Goal: Transaction & Acquisition: Book appointment/travel/reservation

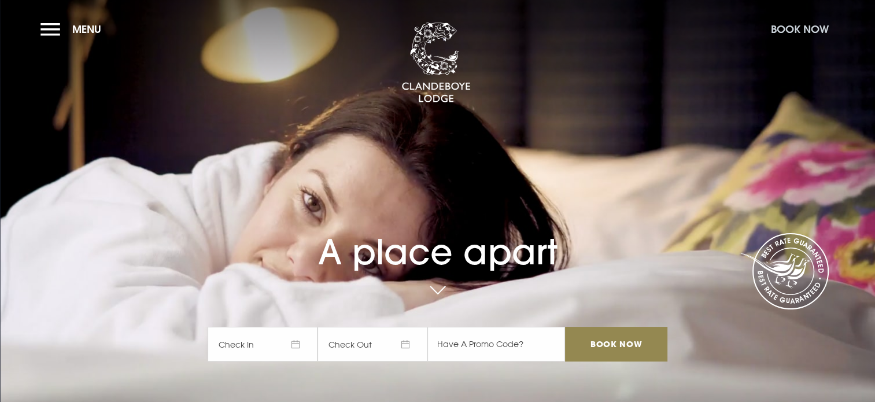
click at [788, 29] on button "Book Now" at bounding box center [799, 29] width 69 height 25
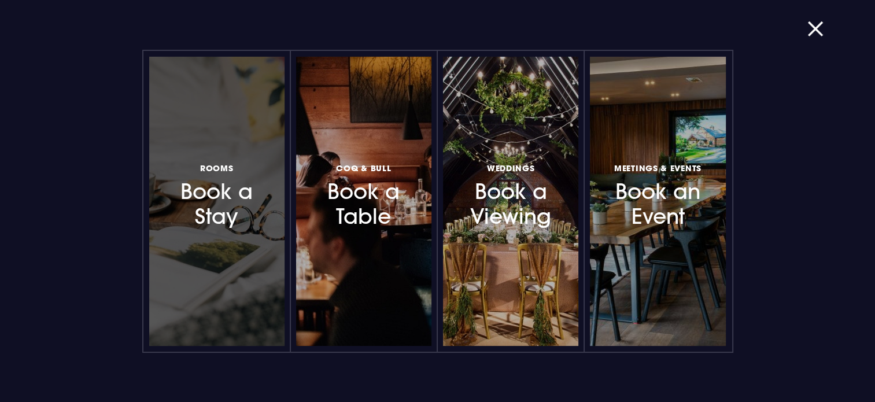
click at [209, 207] on h3 "Rooms Book a Stay" at bounding box center [216, 195] width 101 height 69
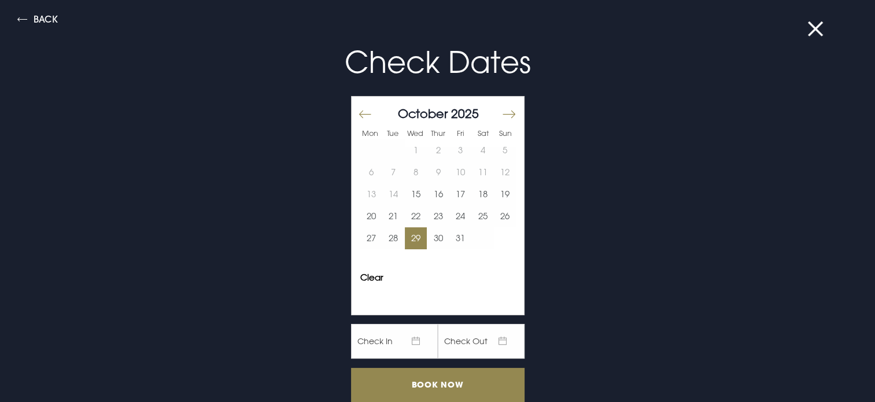
click at [407, 240] on button "29" at bounding box center [416, 238] width 23 height 22
click at [432, 239] on button "30" at bounding box center [438, 238] width 23 height 22
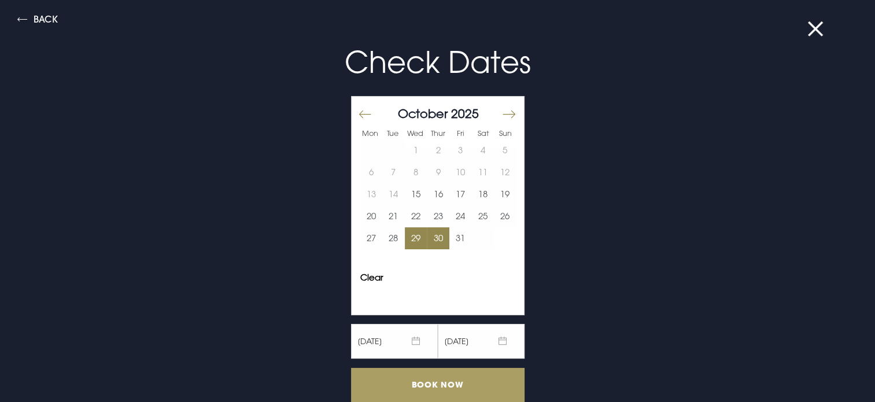
click at [462, 377] on input "Book Now" at bounding box center [437, 385] width 173 height 34
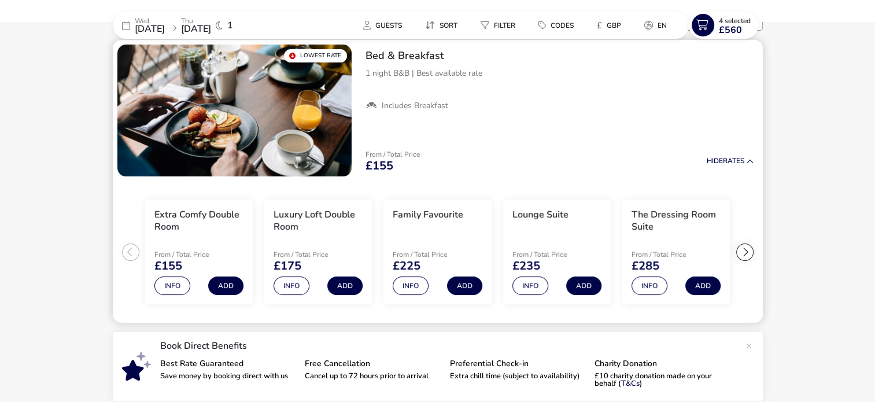
scroll to position [140, 0]
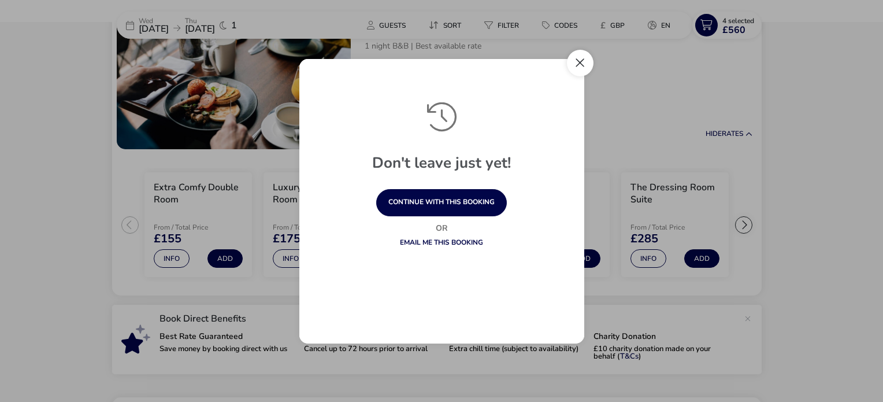
click at [586, 62] on button "Close" at bounding box center [580, 63] width 27 height 27
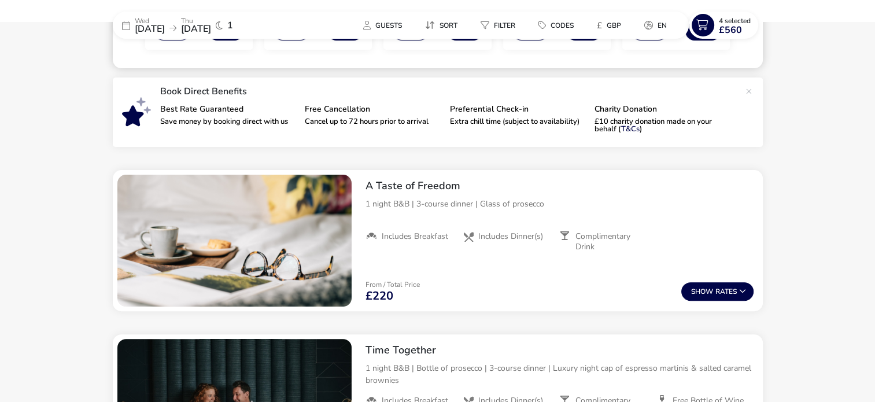
scroll to position [405, 0]
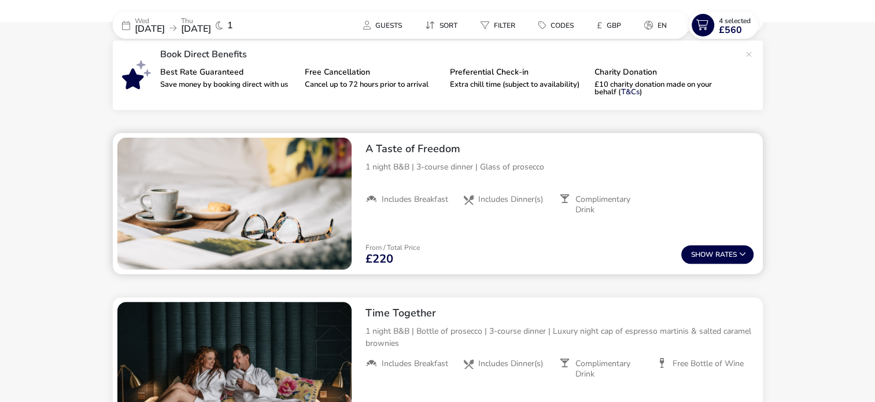
click at [418, 148] on h2 "A Taste of Freedom" at bounding box center [559, 148] width 388 height 13
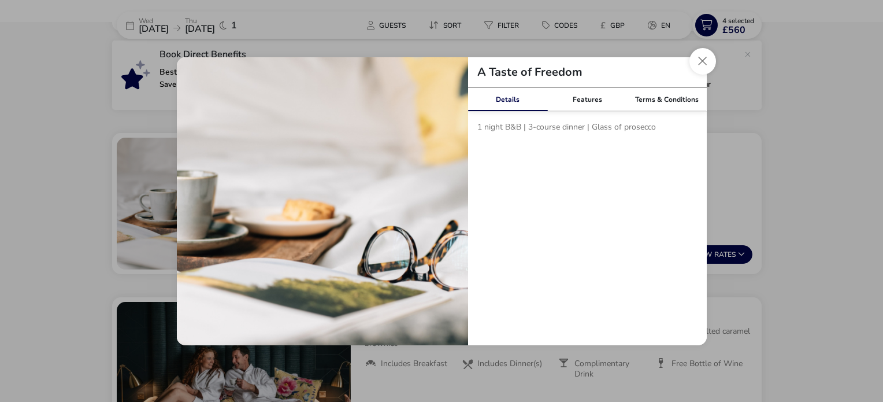
click at [509, 95] on link "Details" at bounding box center [508, 99] width 80 height 23
click at [586, 101] on link "Features" at bounding box center [587, 99] width 80 height 23
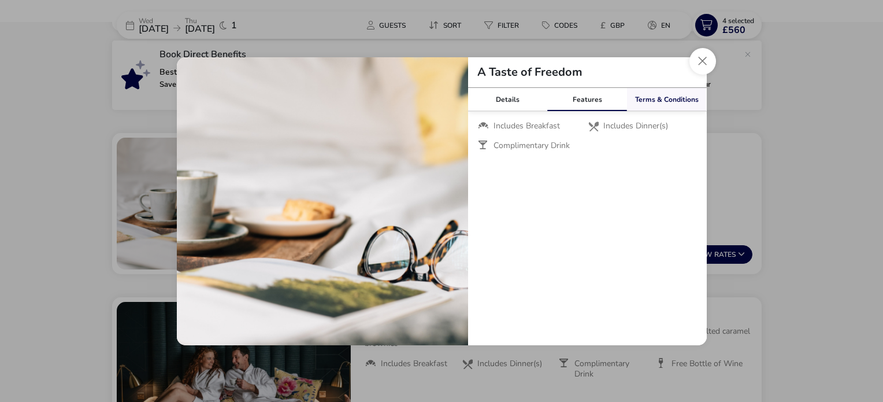
click at [651, 102] on link "Terms & Conditions" at bounding box center [667, 99] width 80 height 23
click at [587, 99] on link "Features" at bounding box center [587, 99] width 80 height 23
click at [507, 98] on link "Details" at bounding box center [508, 99] width 80 height 23
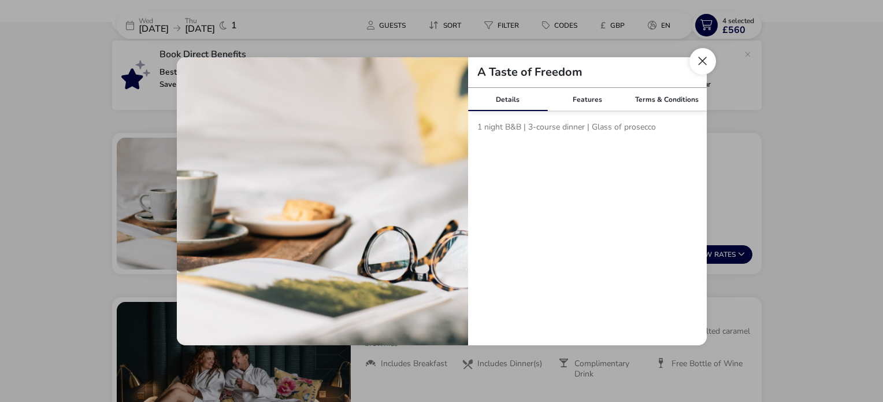
click at [703, 64] on button "Close modal" at bounding box center [703, 61] width 27 height 27
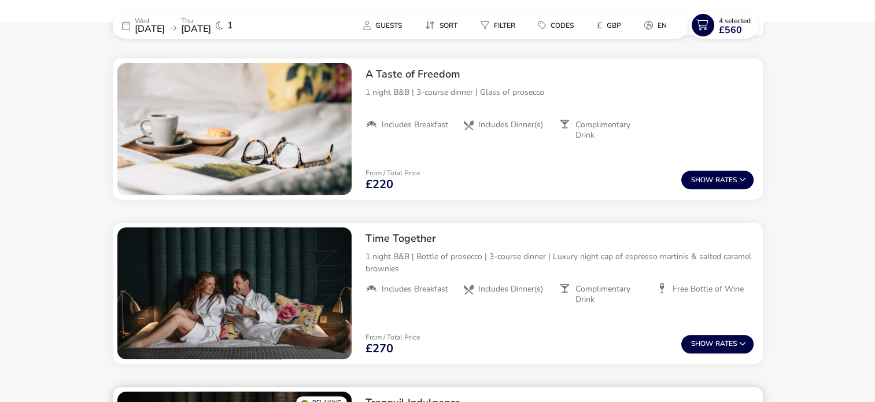
scroll to position [636, 0]
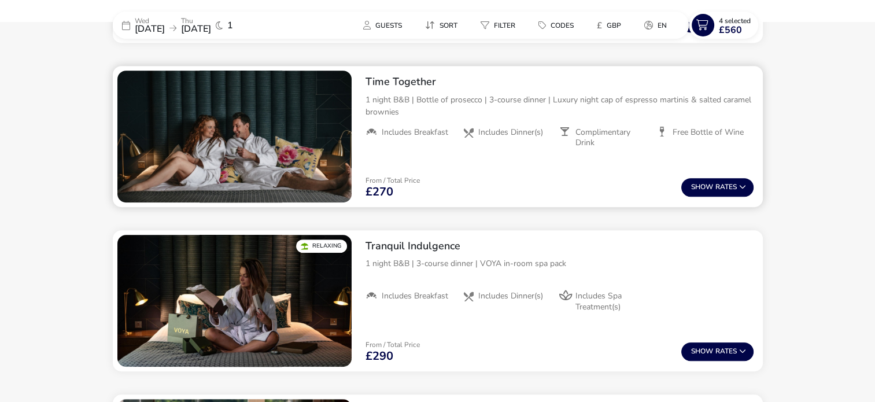
click at [409, 80] on h2 "Time Together" at bounding box center [559, 81] width 388 height 13
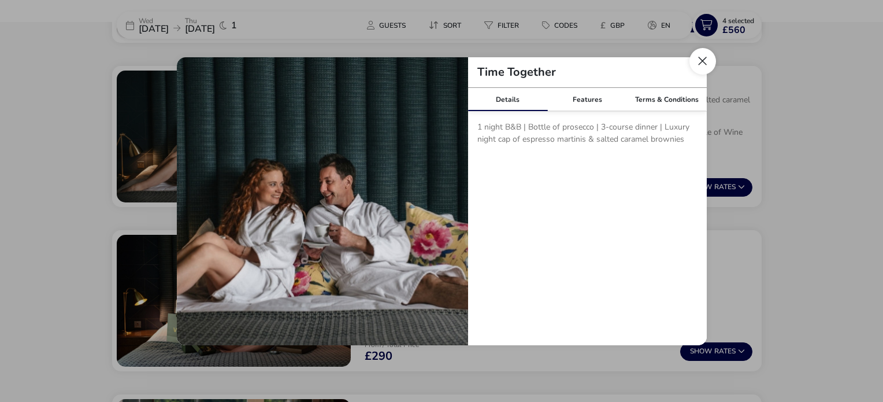
click at [698, 60] on button "Close modal" at bounding box center [703, 61] width 27 height 27
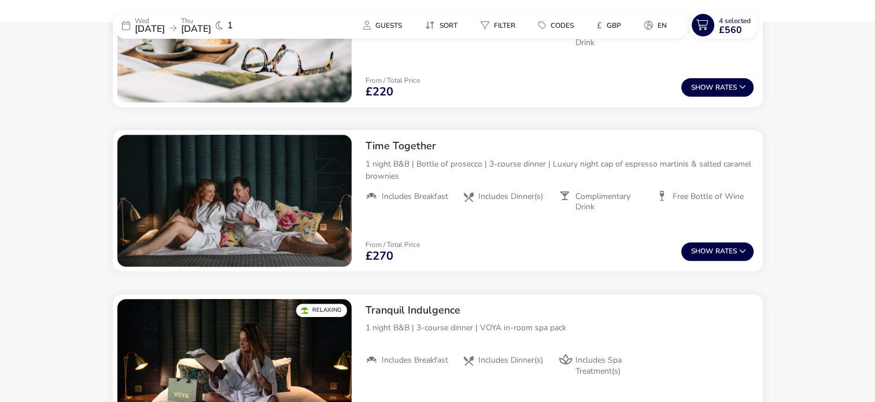
scroll to position [402, 0]
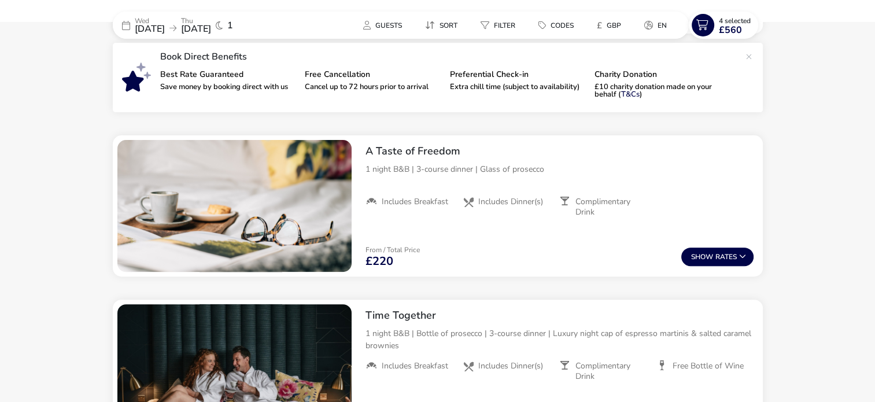
click at [223, 23] on icon at bounding box center [219, 25] width 7 height 9
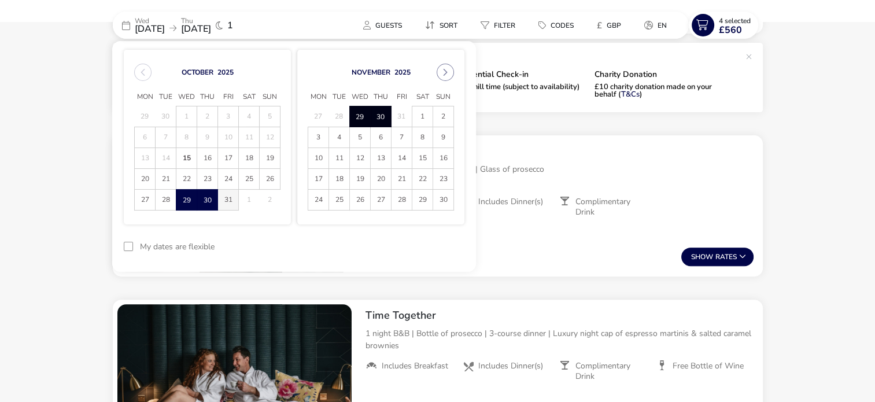
click at [227, 199] on span "31" at bounding box center [228, 200] width 20 height 20
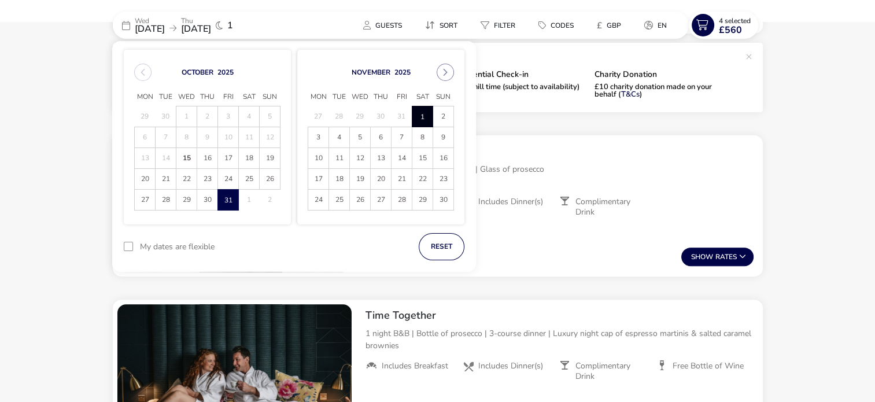
click at [421, 109] on span "1" at bounding box center [422, 116] width 20 height 20
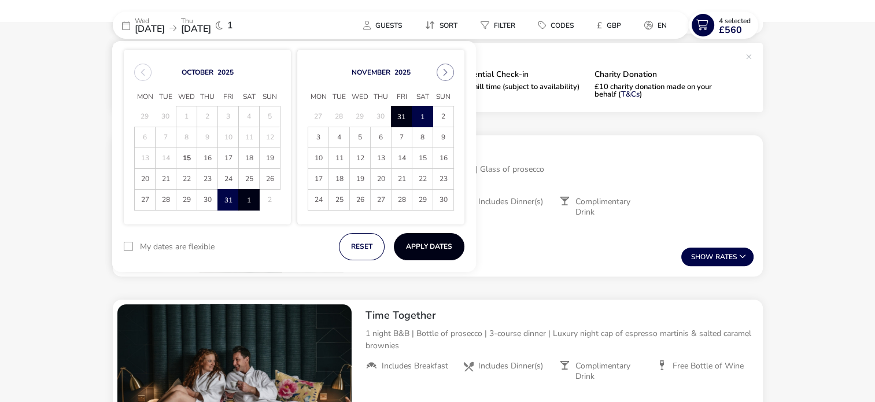
click at [430, 247] on button "Apply Dates" at bounding box center [429, 246] width 71 height 27
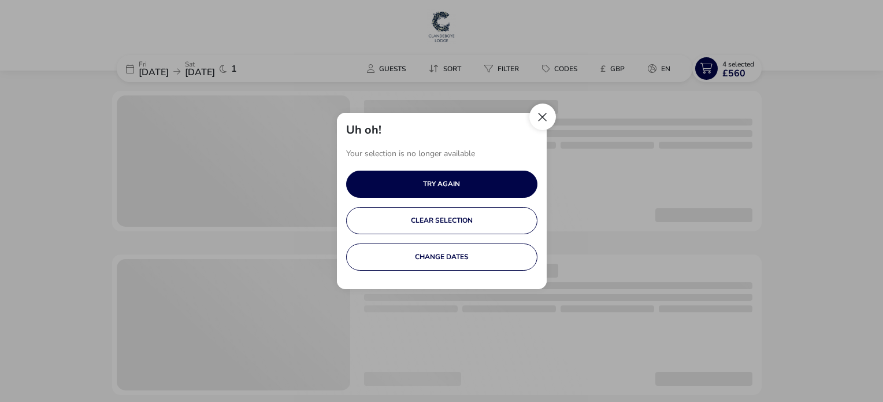
click at [539, 117] on button "Close" at bounding box center [542, 116] width 27 height 27
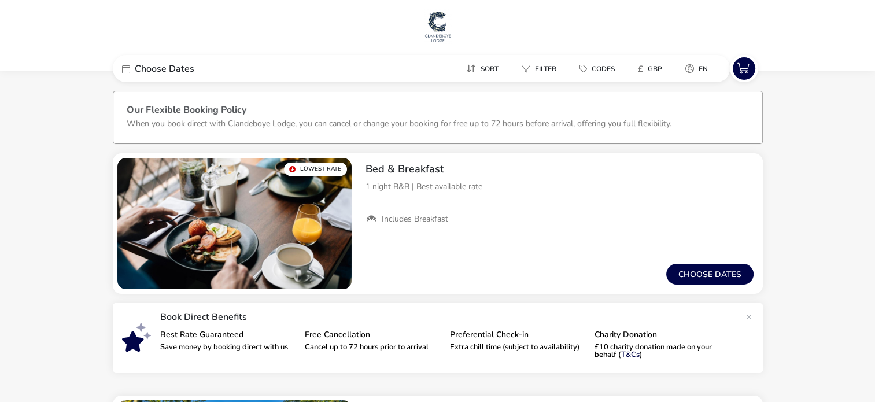
click at [166, 66] on span "Choose Dates" at bounding box center [165, 68] width 60 height 9
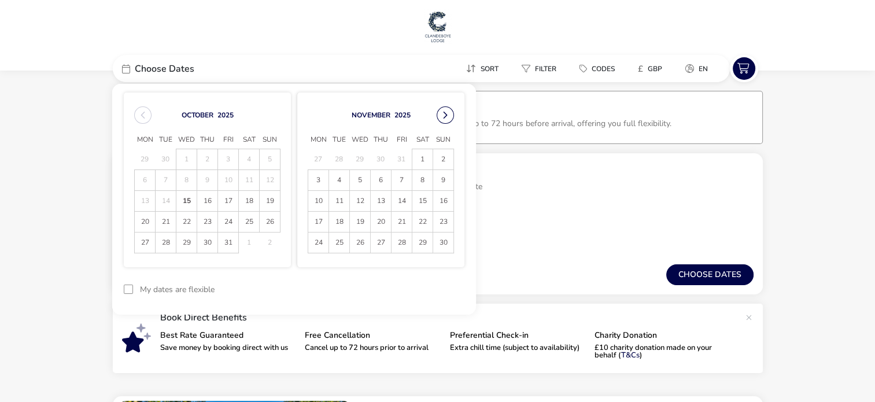
click at [445, 115] on button "Next Month" at bounding box center [444, 114] width 17 height 17
click at [208, 199] on span "13" at bounding box center [207, 201] width 20 height 20
click at [228, 198] on span "14" at bounding box center [228, 201] width 20 height 20
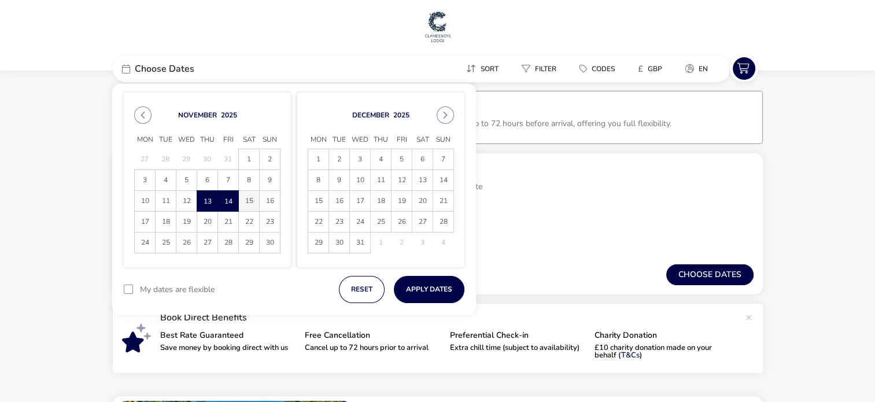
click at [250, 201] on span "15" at bounding box center [249, 201] width 20 height 20
click at [228, 202] on span "14" at bounding box center [228, 201] width 20 height 20
click at [210, 198] on span "13" at bounding box center [207, 201] width 20 height 20
click at [229, 199] on span "14" at bounding box center [228, 201] width 20 height 20
click at [252, 199] on span "15" at bounding box center [249, 201] width 20 height 20
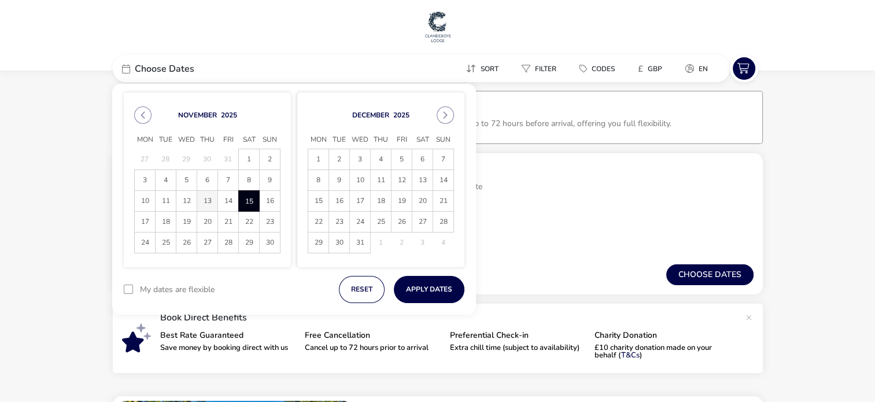
click at [207, 198] on span "13" at bounding box center [207, 201] width 20 height 20
click at [223, 199] on span "14" at bounding box center [228, 201] width 20 height 20
click at [417, 287] on button "Apply Dates" at bounding box center [429, 289] width 71 height 27
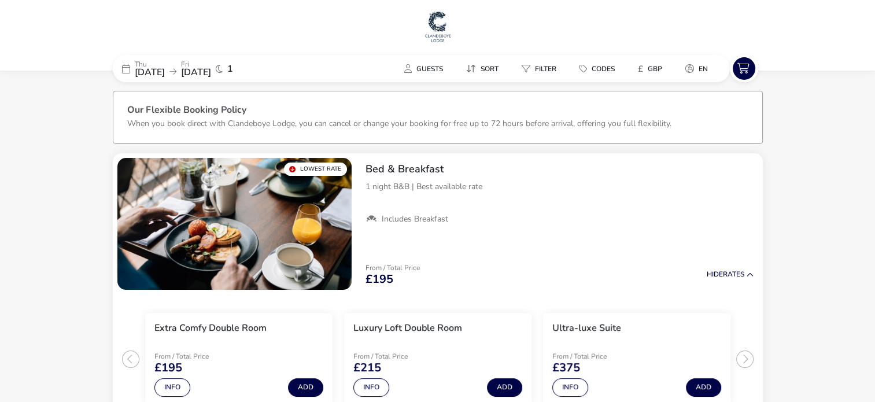
click at [262, 70] on div "[DATE] [DATE] 1" at bounding box center [199, 68] width 173 height 27
click at [427, 66] on span "Guests" at bounding box center [429, 68] width 27 height 9
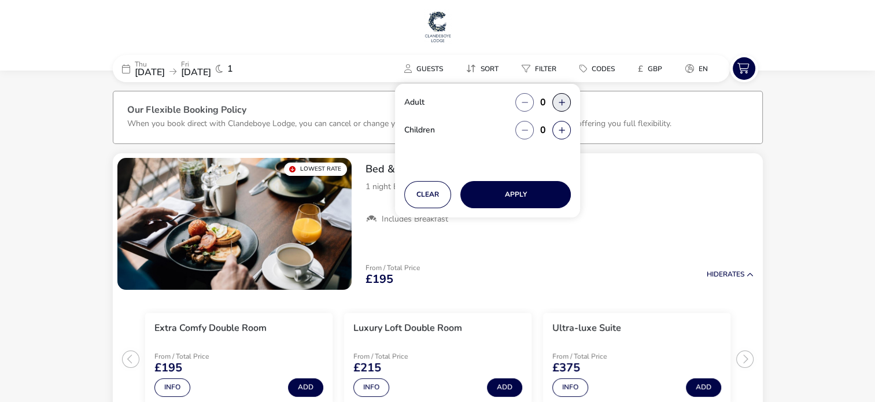
click at [555, 100] on button "button" at bounding box center [561, 102] width 18 height 18
type input "2"
click at [538, 189] on button "Apply" at bounding box center [515, 194] width 110 height 27
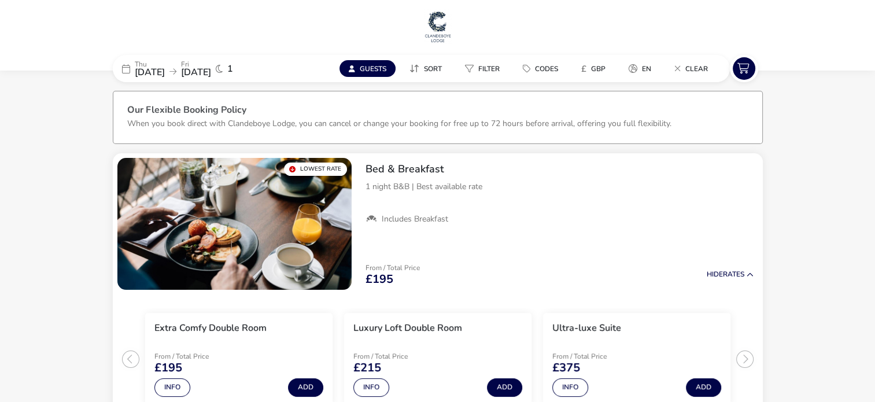
click at [211, 68] on span "[DATE]" at bounding box center [196, 72] width 30 height 13
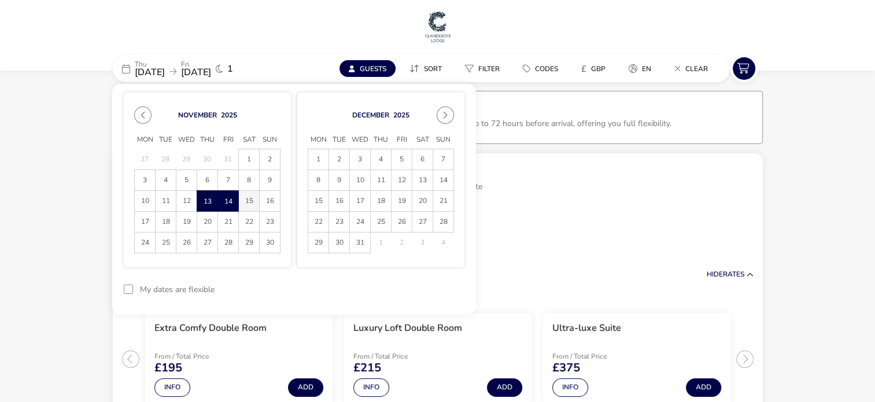
click at [252, 197] on span "15" at bounding box center [249, 201] width 20 height 20
click at [446, 285] on button "reset" at bounding box center [441, 289] width 46 height 27
click at [185, 198] on span "12" at bounding box center [186, 201] width 20 height 20
click at [203, 199] on span "13" at bounding box center [207, 201] width 20 height 20
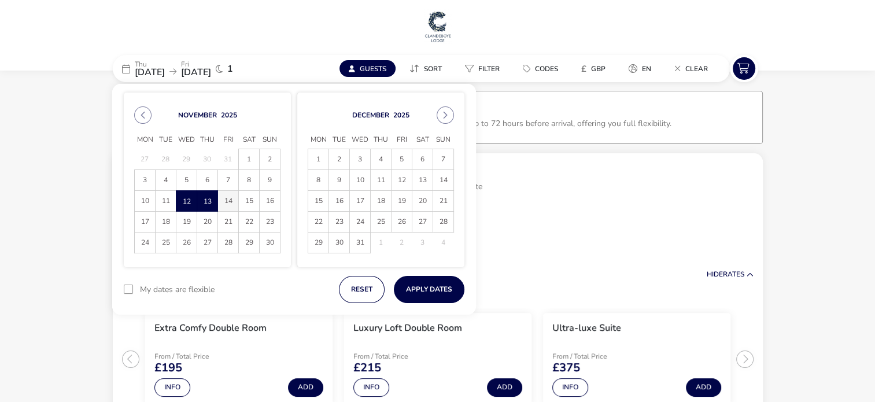
click at [233, 205] on span "14" at bounding box center [228, 201] width 20 height 20
click at [223, 70] on icon at bounding box center [219, 68] width 7 height 9
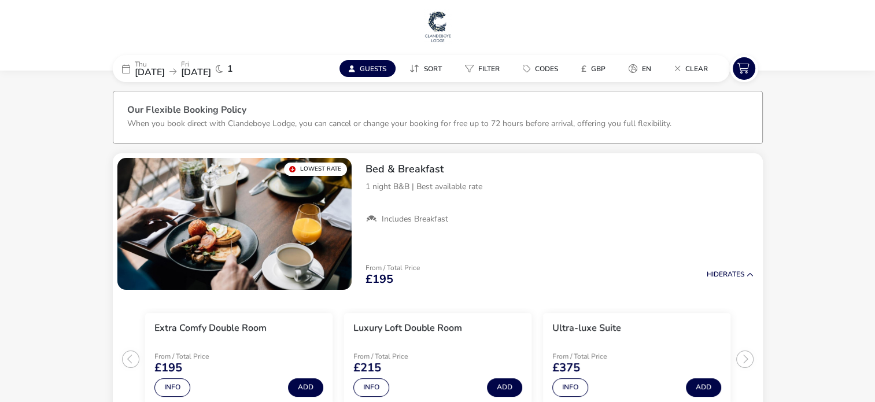
click at [223, 68] on icon at bounding box center [219, 68] width 7 height 9
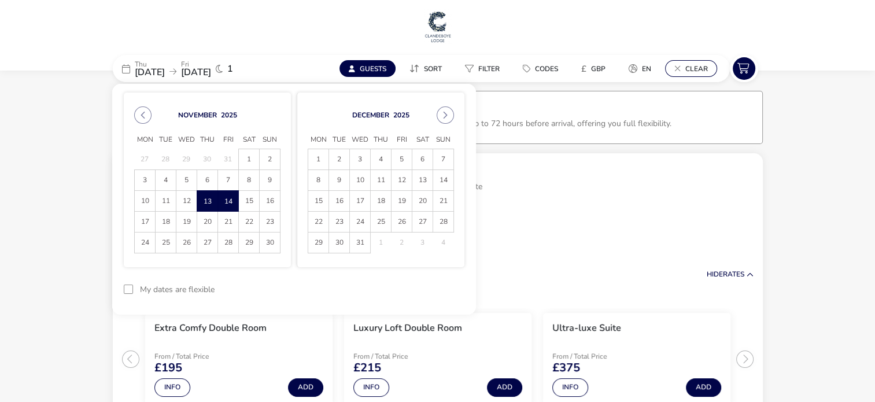
click at [701, 68] on span "Clear" at bounding box center [696, 68] width 23 height 9
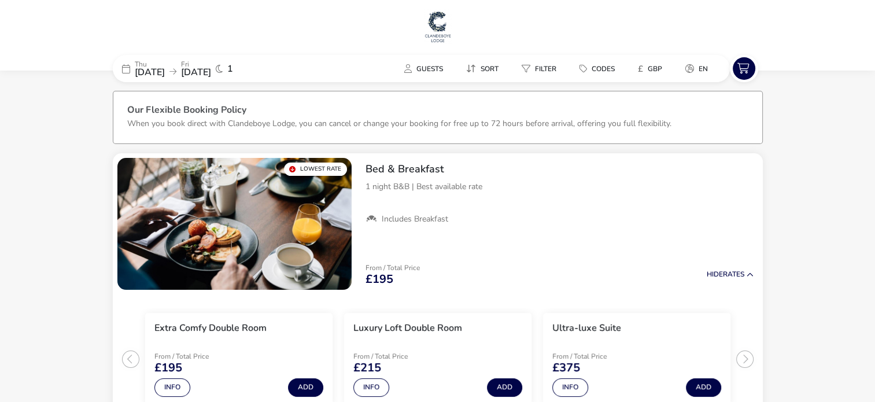
click at [211, 66] on span "[DATE]" at bounding box center [196, 72] width 30 height 13
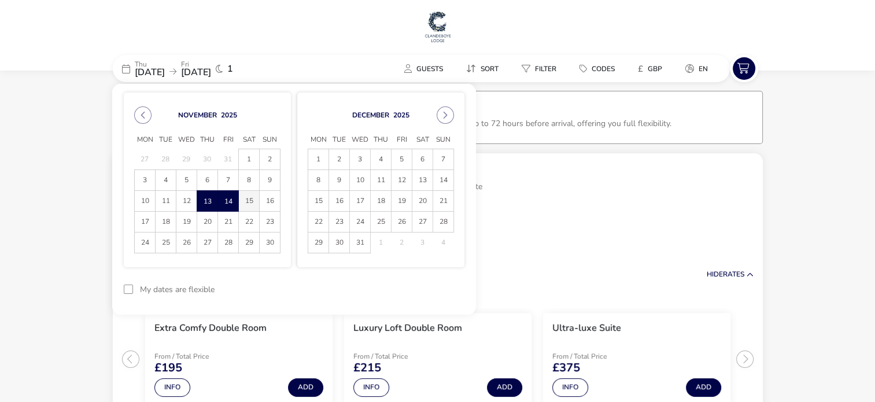
click at [242, 202] on span "15" at bounding box center [249, 201] width 20 height 20
click at [168, 201] on span "11" at bounding box center [165, 201] width 20 height 20
click at [186, 200] on span "12" at bounding box center [186, 201] width 20 height 20
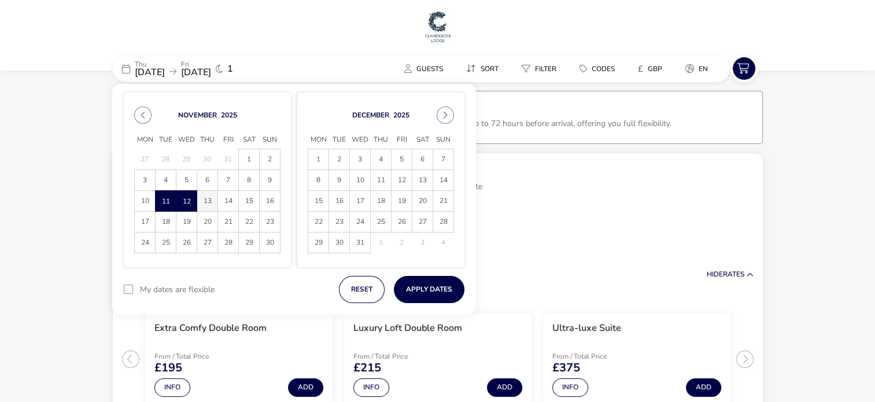
click at [207, 199] on span "13" at bounding box center [207, 201] width 20 height 20
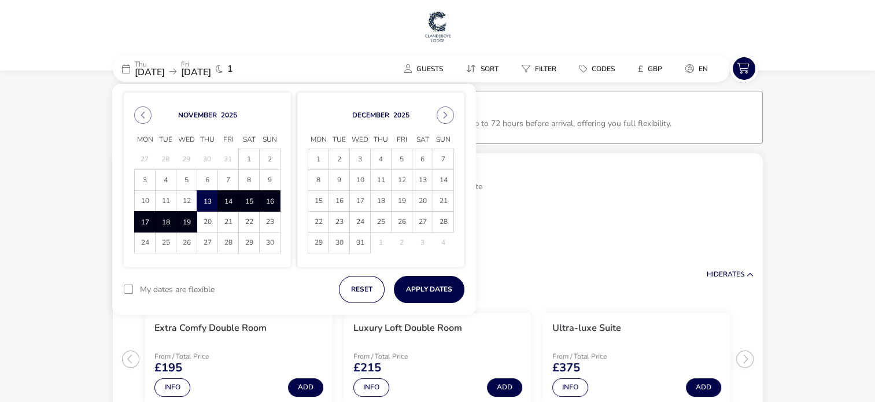
click at [187, 219] on span "19" at bounding box center [186, 222] width 20 height 20
click at [240, 203] on span "15" at bounding box center [249, 201] width 20 height 20
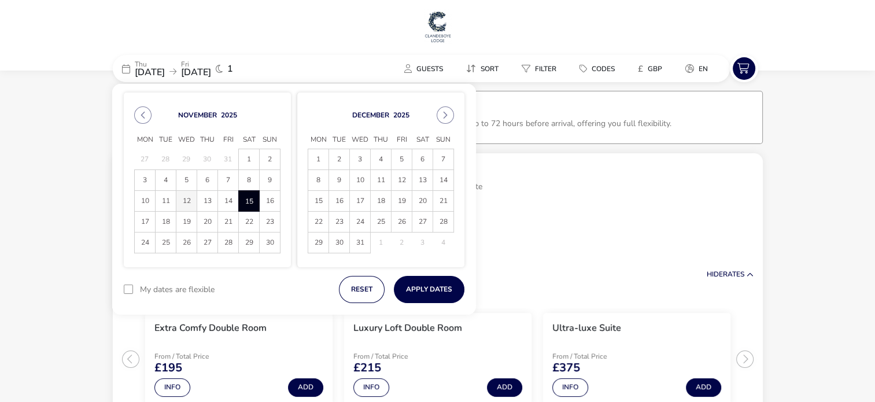
click at [181, 191] on span "12" at bounding box center [186, 201] width 20 height 20
click at [245, 199] on span "15" at bounding box center [249, 201] width 20 height 20
click at [228, 200] on span "14" at bounding box center [228, 201] width 20 height 20
click at [247, 197] on span "15" at bounding box center [249, 201] width 20 height 20
click at [261, 200] on span "16" at bounding box center [270, 201] width 20 height 20
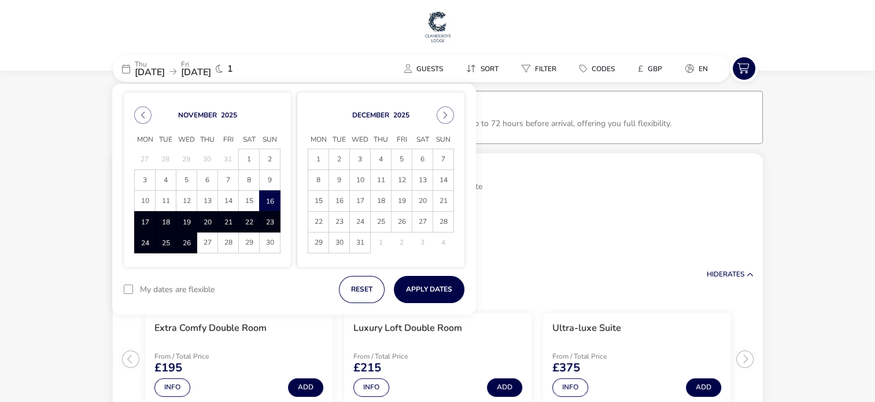
click at [189, 240] on span "26" at bounding box center [186, 242] width 20 height 20
click at [370, 288] on button "reset" at bounding box center [362, 289] width 46 height 27
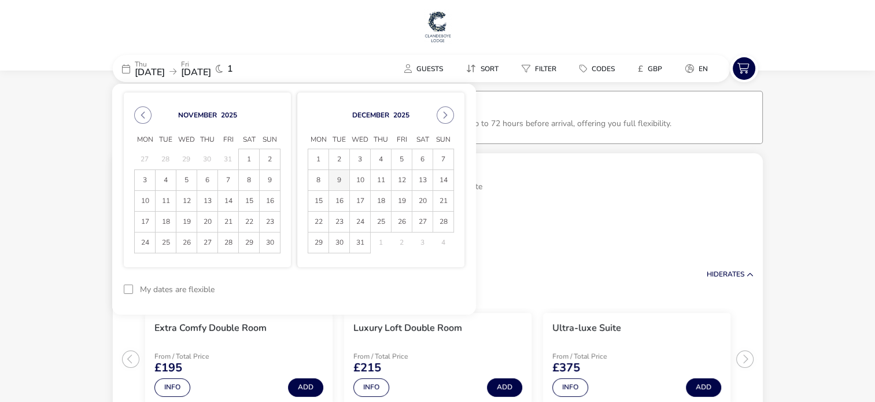
click at [340, 180] on span "9" at bounding box center [339, 180] width 20 height 20
click at [359, 178] on span "10" at bounding box center [360, 180] width 20 height 20
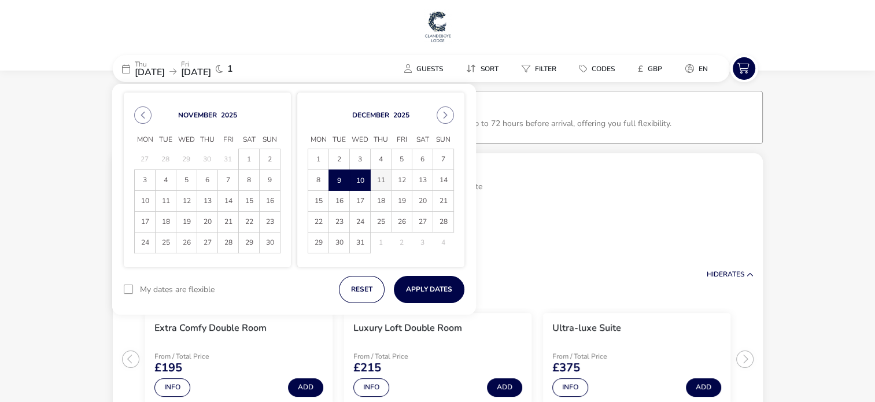
click at [377, 179] on span "11" at bounding box center [380, 180] width 20 height 20
click at [340, 180] on span "9" at bounding box center [339, 180] width 20 height 20
click at [358, 180] on span "10" at bounding box center [360, 180] width 20 height 20
click at [380, 181] on span "11" at bounding box center [380, 180] width 20 height 20
click at [421, 179] on span "13" at bounding box center [422, 180] width 20 height 20
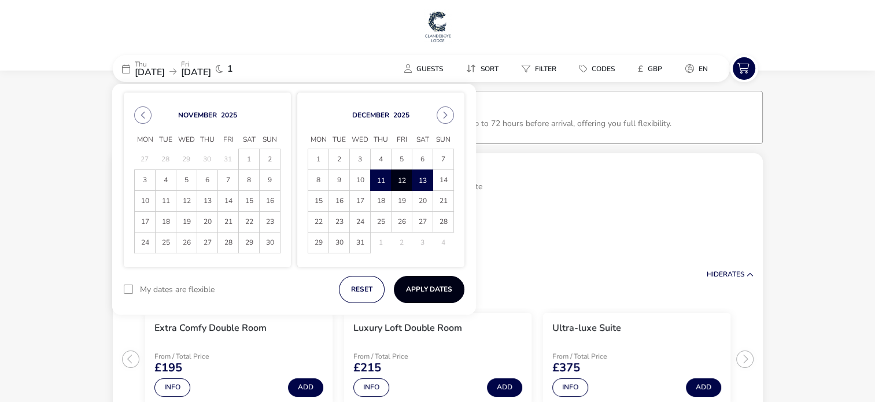
click at [430, 286] on button "Apply Dates" at bounding box center [429, 289] width 71 height 27
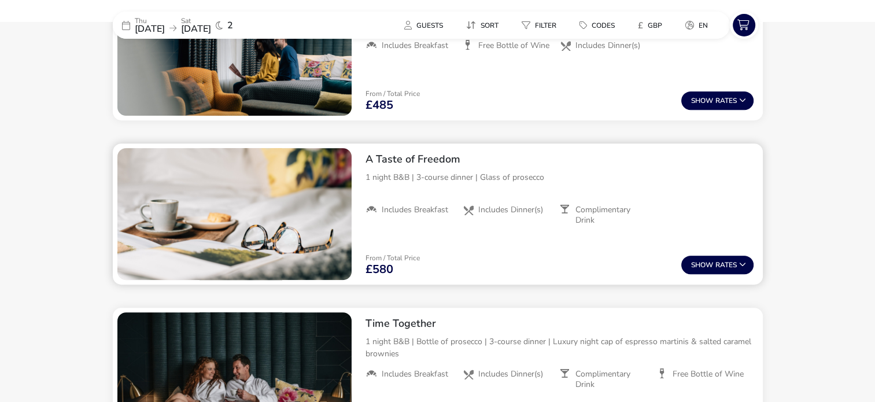
scroll to position [622, 0]
